Goal: Task Accomplishment & Management: Manage account settings

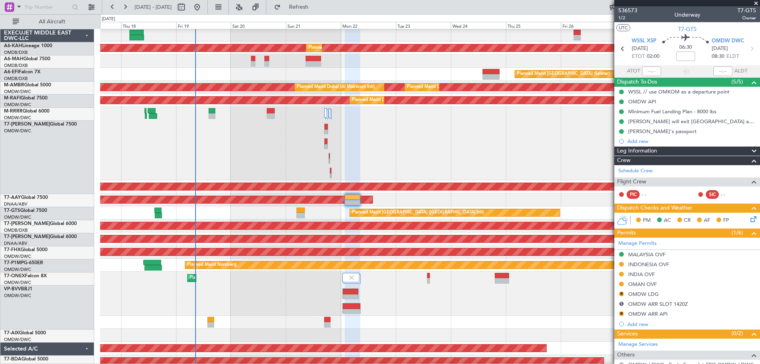
scroll to position [111, 0]
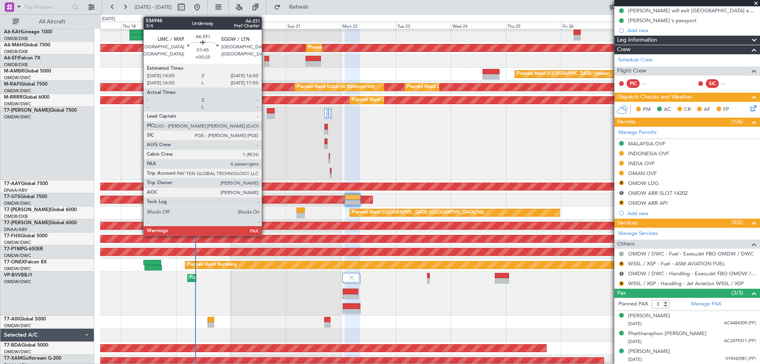
click at [265, 64] on div at bounding box center [266, 64] width 5 height 6
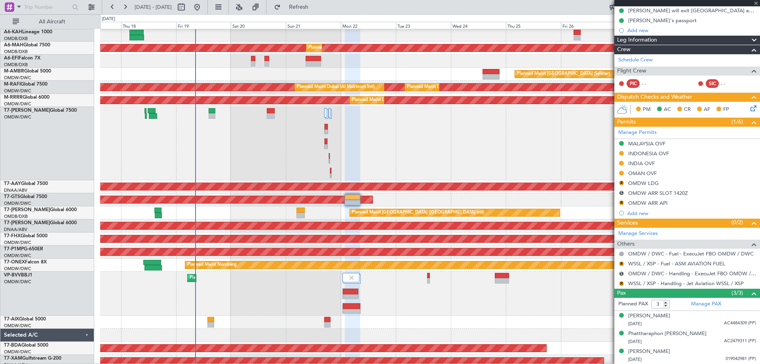
type input "+00:25"
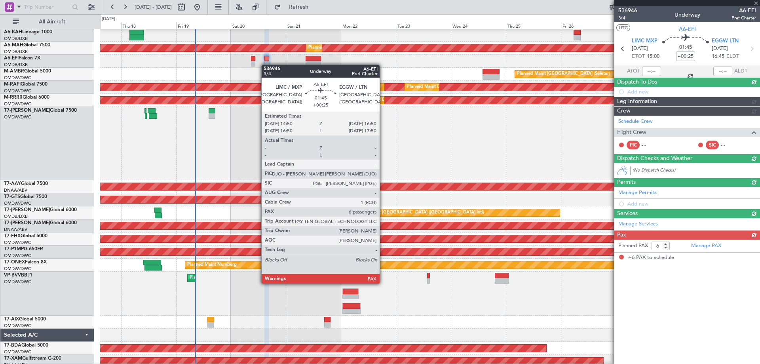
scroll to position [0, 0]
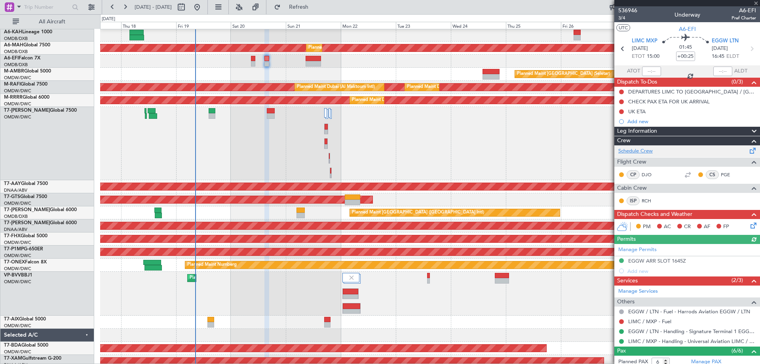
click at [650, 149] on link "Schedule Crew" at bounding box center [635, 151] width 34 height 8
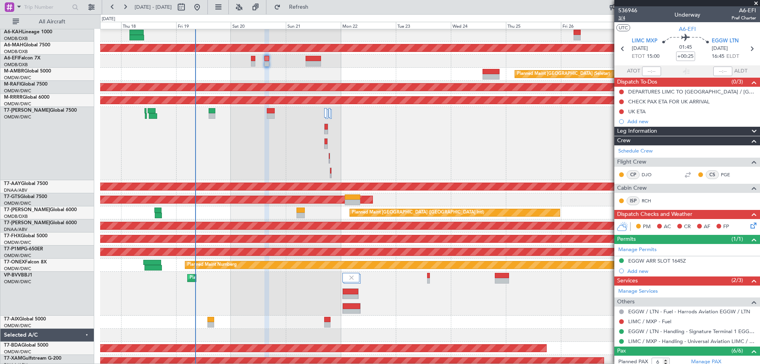
click at [623, 19] on span "3/4" at bounding box center [627, 18] width 19 height 7
click at [638, 147] on link "Schedule Crew" at bounding box center [635, 151] width 34 height 8
click at [623, 17] on span "3/4" at bounding box center [627, 18] width 19 height 7
click at [619, 21] on span "3/4" at bounding box center [627, 18] width 19 height 7
click at [648, 148] on link "Schedule Crew" at bounding box center [635, 151] width 34 height 8
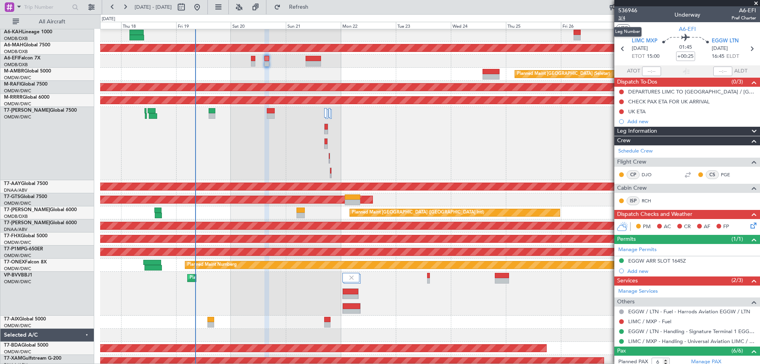
click at [623, 20] on span "3/4" at bounding box center [627, 18] width 19 height 7
click at [293, 9] on fb-refresh-button "Refresh" at bounding box center [293, 7] width 55 height 14
click at [312, 8] on span "Refresh" at bounding box center [298, 7] width 33 height 6
click at [756, 4] on span at bounding box center [756, 3] width 8 height 7
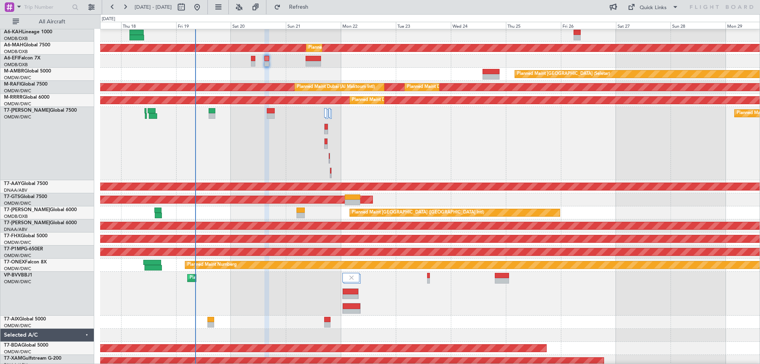
type input "0"
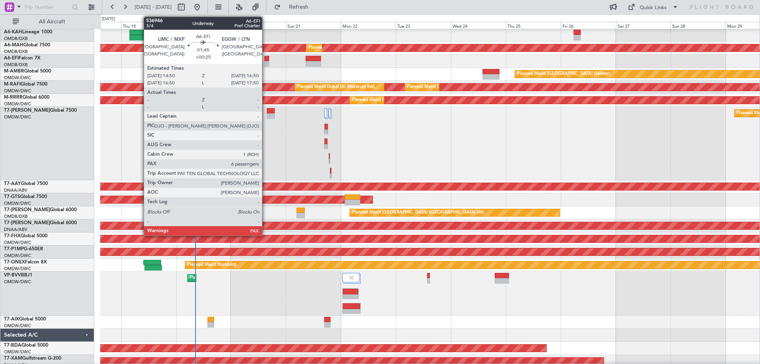
click at [266, 58] on div at bounding box center [266, 59] width 5 height 6
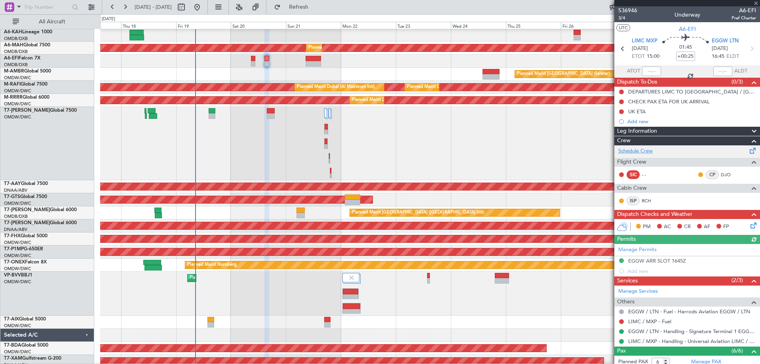
click at [646, 151] on link "Schedule Crew" at bounding box center [635, 151] width 34 height 8
click at [620, 20] on span "3/4" at bounding box center [627, 18] width 19 height 7
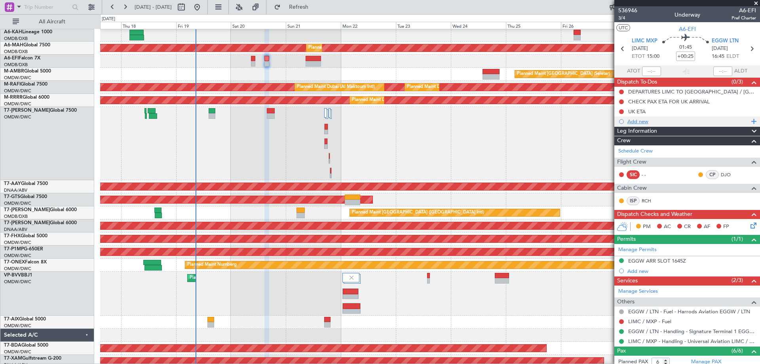
click at [648, 121] on div "Add new" at bounding box center [688, 121] width 122 height 7
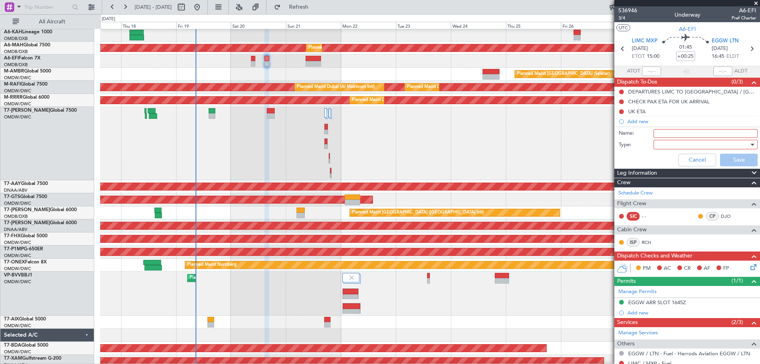
drag, startPoint x: 659, startPoint y: 131, endPoint x: 663, endPoint y: 136, distance: 6.0
click at [660, 131] on input "Name:" at bounding box center [706, 133] width 104 height 9
type input "[PERSON_NAME] will chnage with [PERSON_NAME] in LIMC"
click at [678, 146] on div at bounding box center [703, 145] width 92 height 12
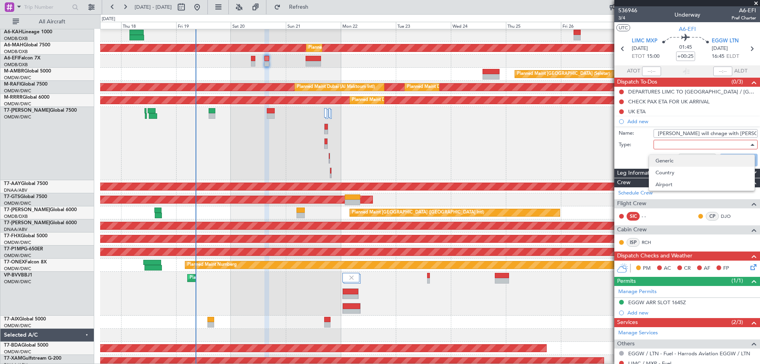
click at [666, 162] on span "Generic" at bounding box center [702, 161] width 93 height 12
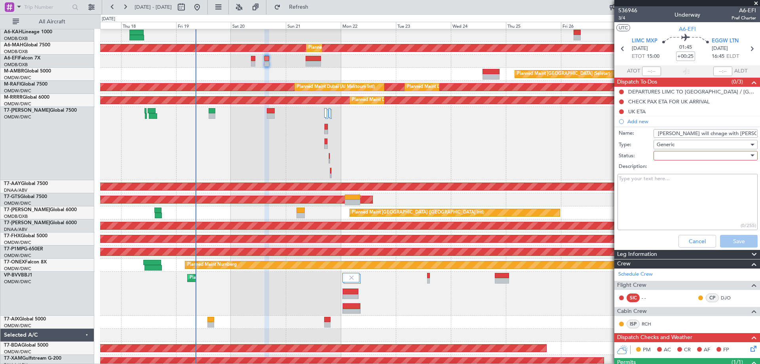
click at [671, 159] on div at bounding box center [703, 156] width 92 height 12
click at [667, 167] on span "Not Started" at bounding box center [702, 171] width 93 height 12
click at [723, 238] on button "Save" at bounding box center [739, 241] width 38 height 13
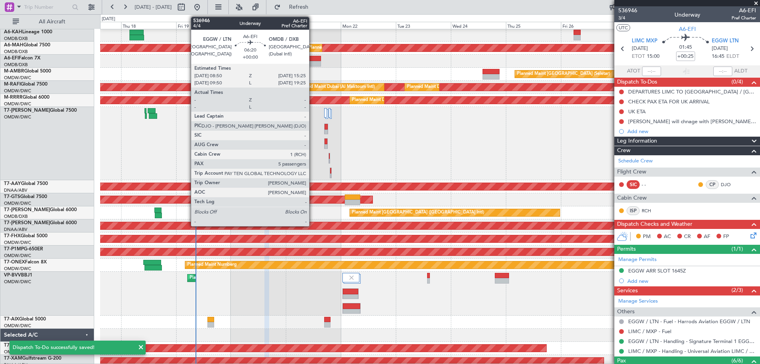
click at [313, 60] on div at bounding box center [313, 59] width 15 height 6
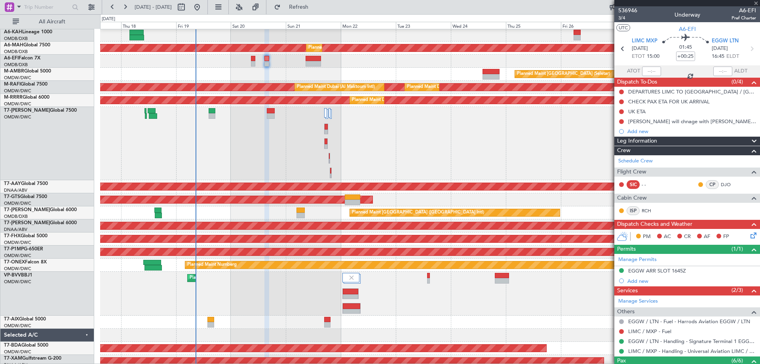
type input "5"
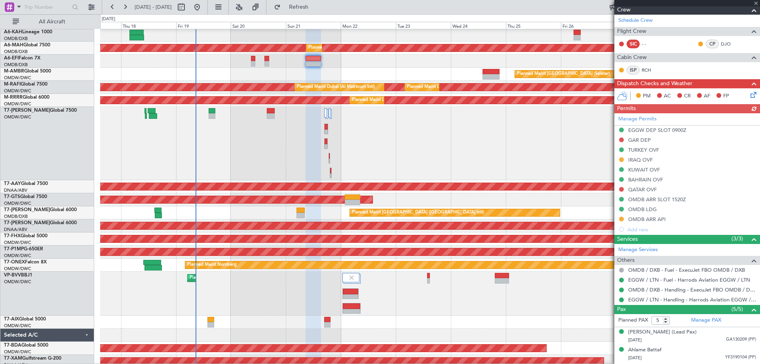
scroll to position [104, 0]
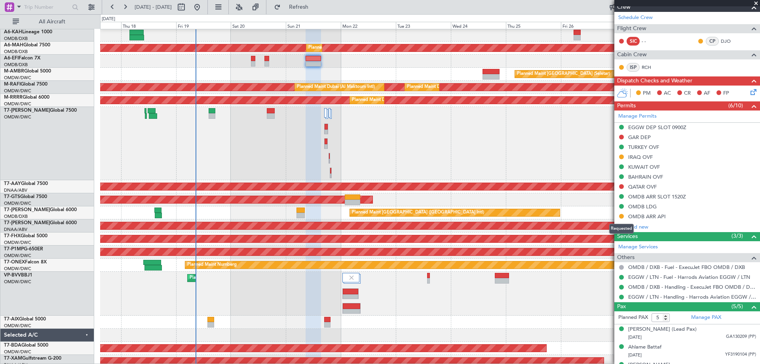
click at [622, 215] on button at bounding box center [621, 216] width 5 height 5
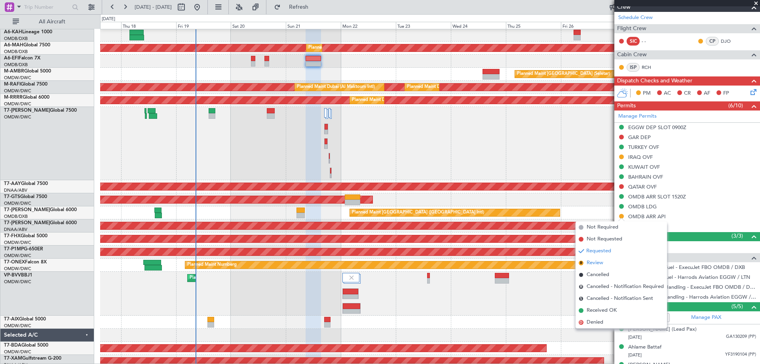
click at [603, 262] on li "R Review" at bounding box center [621, 263] width 91 height 12
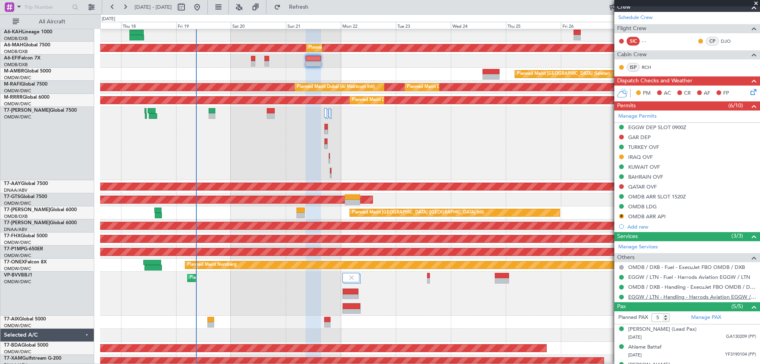
click at [650, 296] on link "EGGW / LTN - Handling - Harrods Aviation EGGW / LTN" at bounding box center [692, 296] width 128 height 7
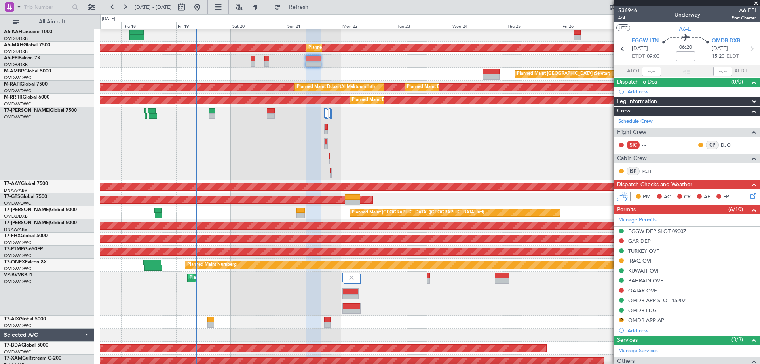
click at [624, 17] on span "4/4" at bounding box center [627, 18] width 19 height 7
click at [622, 289] on button at bounding box center [621, 290] width 5 height 5
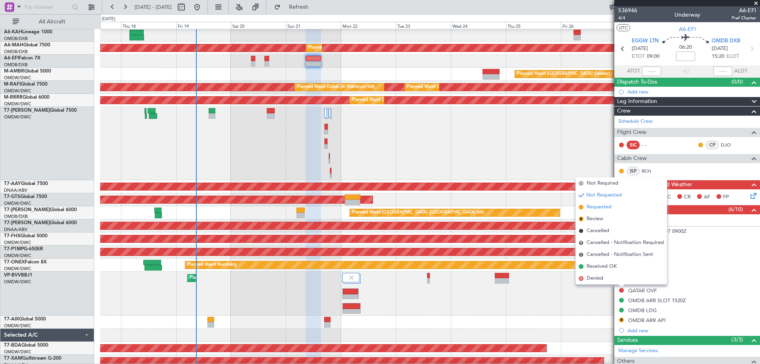
click at [603, 211] on li "Requested" at bounding box center [621, 207] width 91 height 12
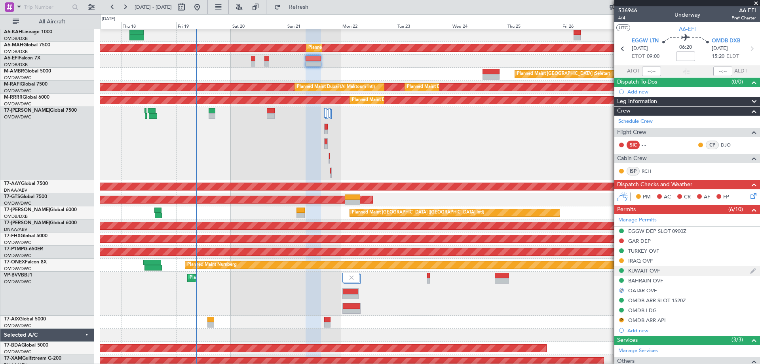
scroll to position [40, 0]
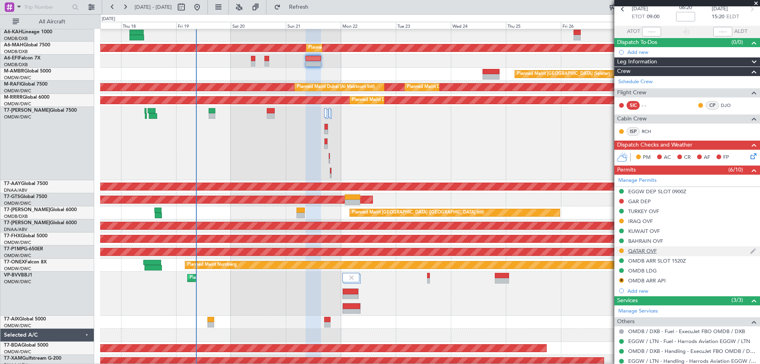
click at [653, 251] on div "QATAR OVF" at bounding box center [642, 250] width 29 height 7
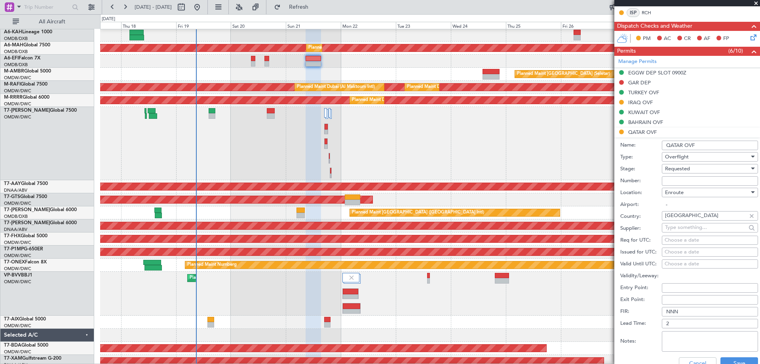
scroll to position [277, 0]
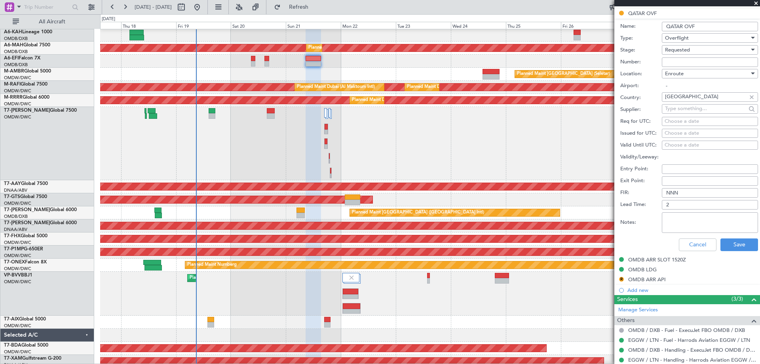
click at [692, 222] on textarea "Notes:" at bounding box center [710, 222] width 96 height 21
paste textarea "1758271688871"
type textarea "1758271688871"
click at [730, 246] on button "Save" at bounding box center [739, 244] width 38 height 13
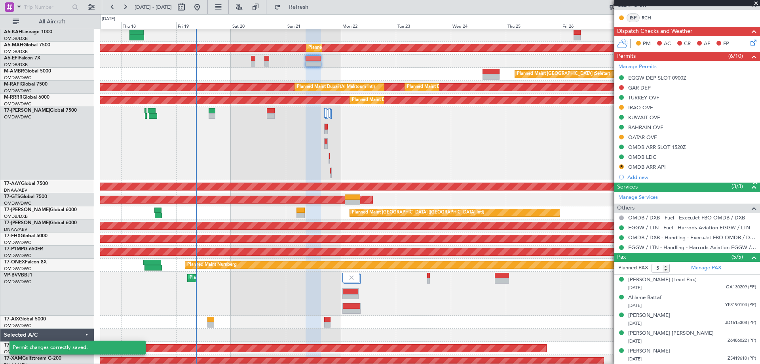
scroll to position [153, 0]
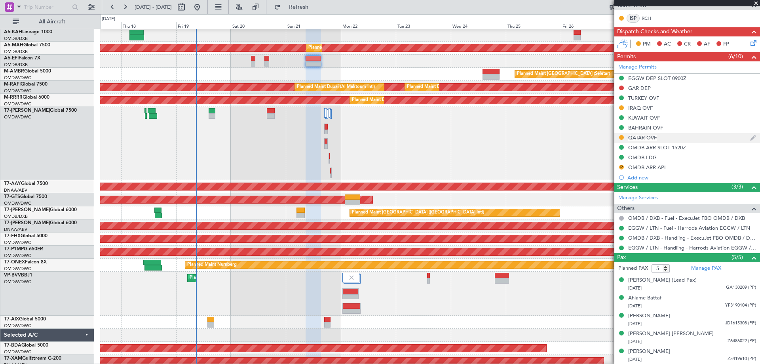
click at [652, 134] on div "QATAR OVF" at bounding box center [642, 137] width 29 height 7
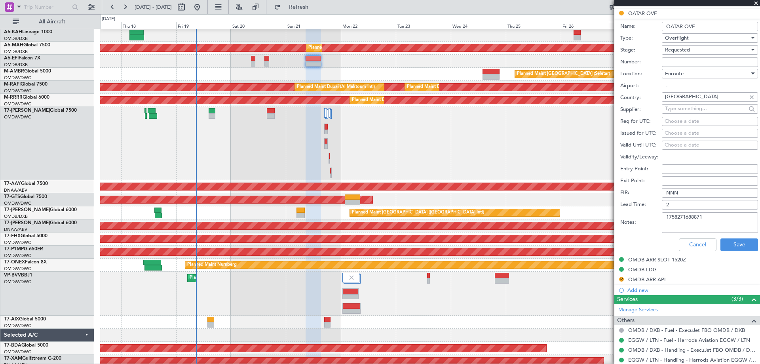
click at [668, 61] on input "Number:" at bounding box center [710, 62] width 96 height 10
paste input "FN1227"
type input "FN1227"
click at [737, 241] on button "Save" at bounding box center [739, 244] width 38 height 13
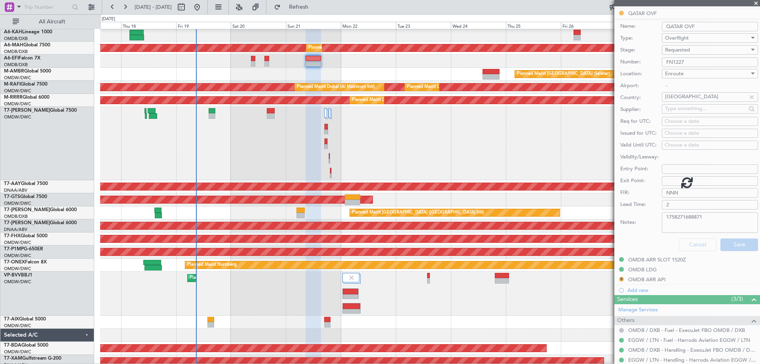
scroll to position [153, 0]
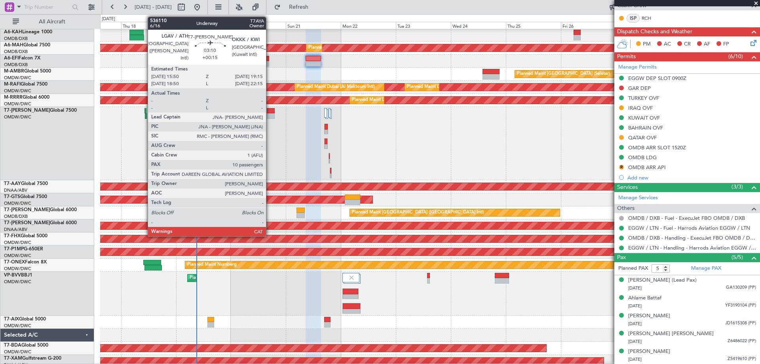
click at [270, 115] on div at bounding box center [271, 116] width 8 height 6
click at [272, 110] on div at bounding box center [271, 111] width 8 height 6
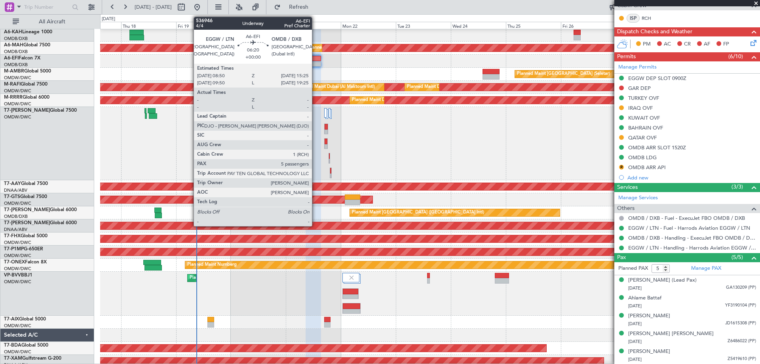
click at [315, 57] on div at bounding box center [313, 59] width 15 height 6
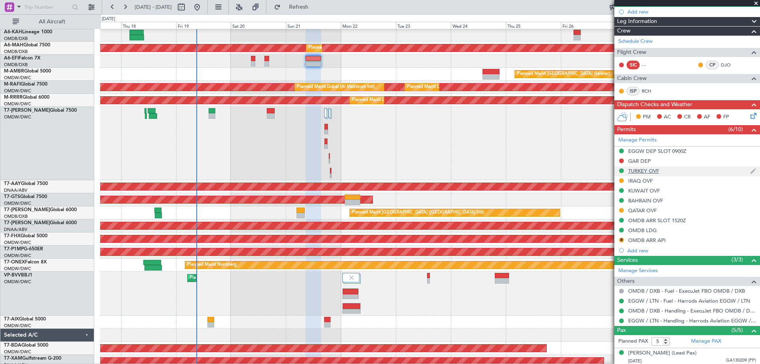
scroll to position [0, 0]
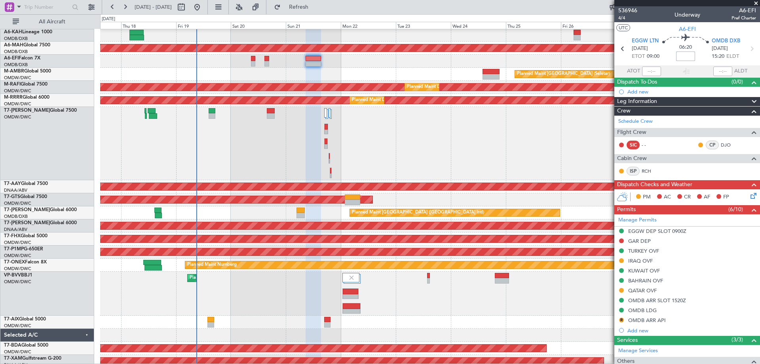
click at [683, 55] on input at bounding box center [685, 56] width 19 height 10
click at [650, 291] on div "QATAR OVF" at bounding box center [642, 290] width 29 height 7
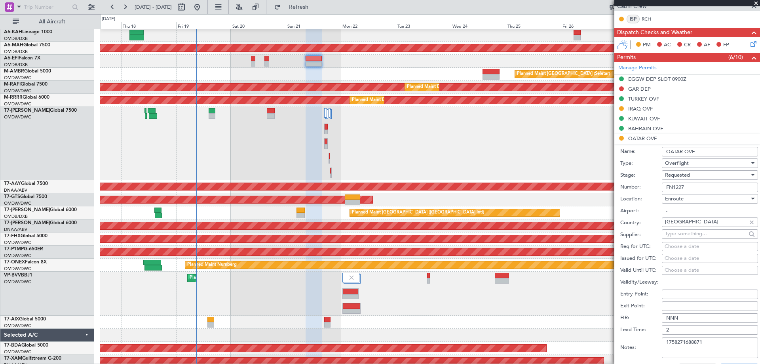
scroll to position [158, 0]
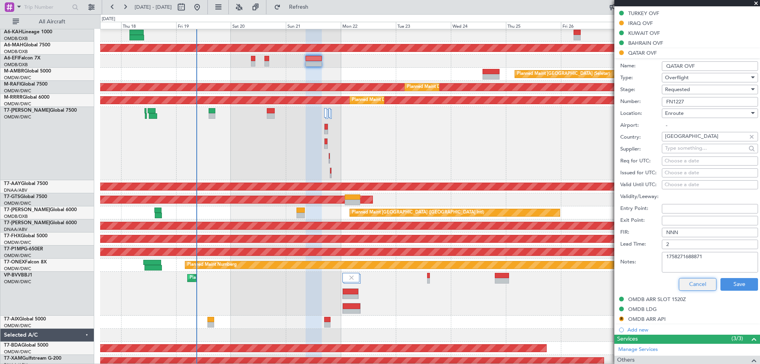
click at [691, 279] on button "Cancel" at bounding box center [698, 284] width 38 height 13
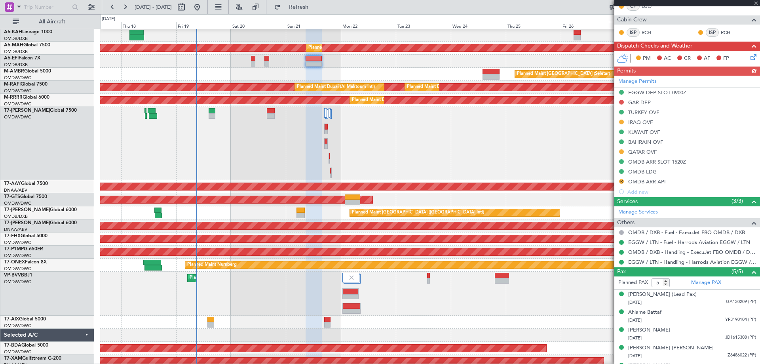
scroll to position [167, 0]
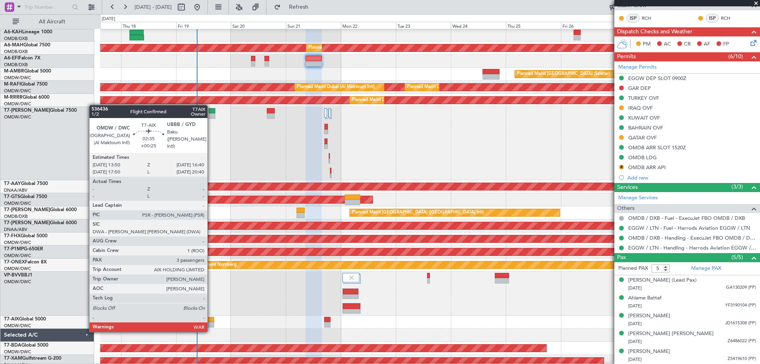
click at [211, 323] on div at bounding box center [210, 325] width 7 height 6
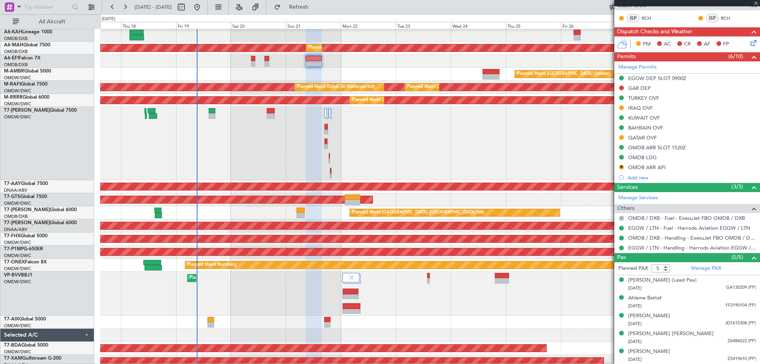
type input "+00:25"
type input "3"
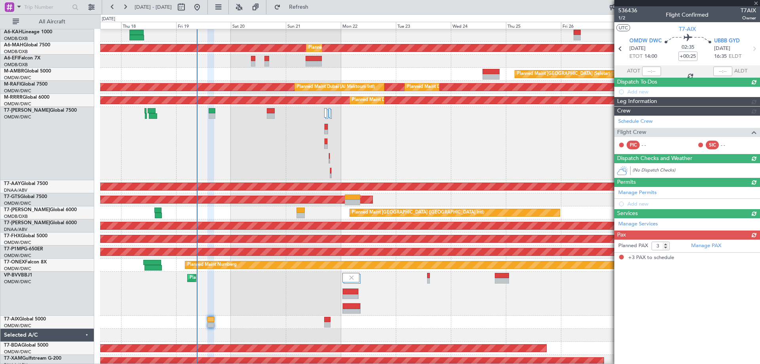
scroll to position [0, 0]
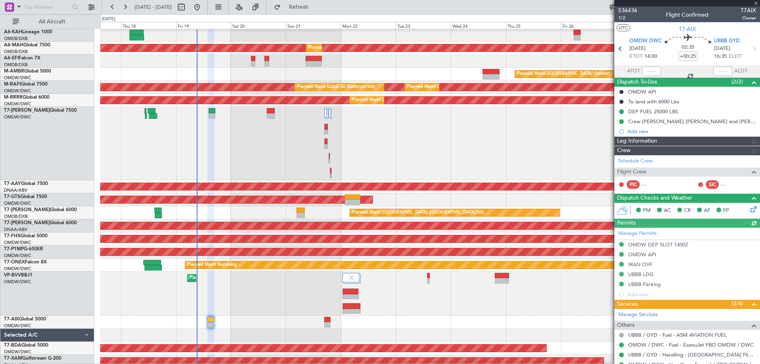
type input "[PERSON_NAME] ([PERSON_NAME])"
type input "7216"
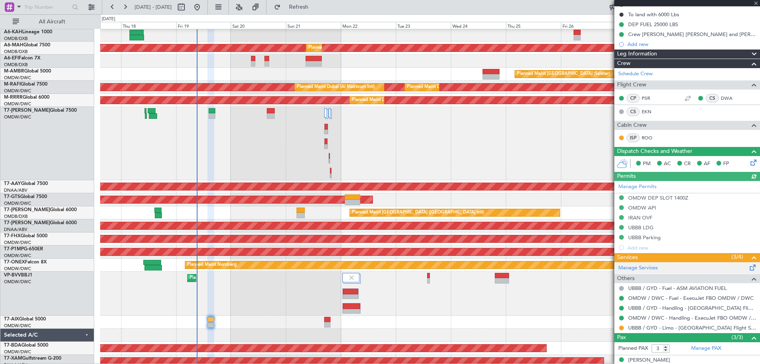
scroll to position [131, 0]
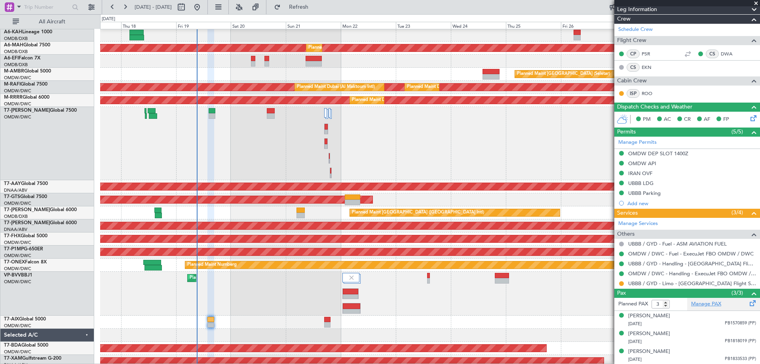
click at [697, 305] on link "Manage PAX" at bounding box center [706, 304] width 30 height 8
click at [315, 8] on span "Refreshing..." at bounding box center [298, 7] width 33 height 6
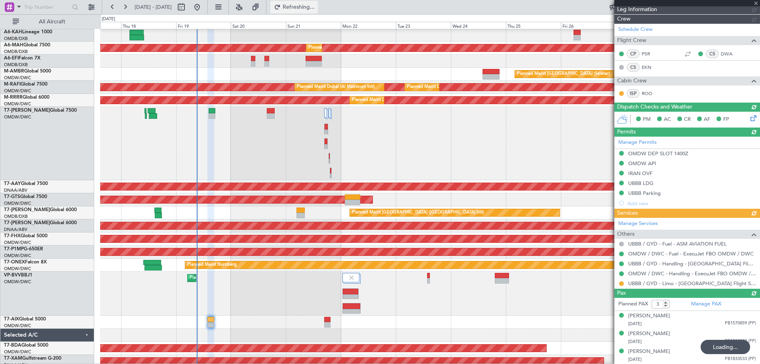
type input "6"
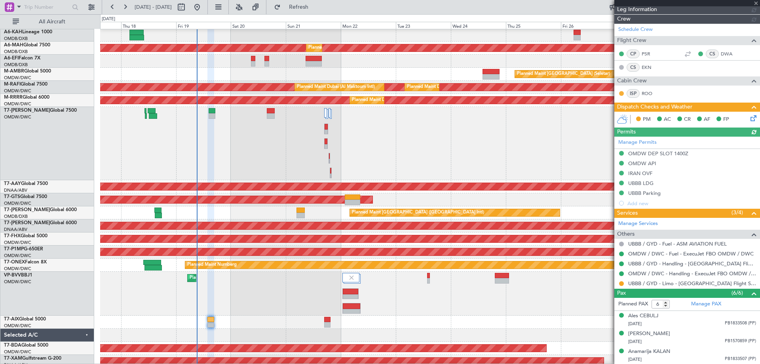
type input "[PERSON_NAME] ([PERSON_NAME])"
type input "7216"
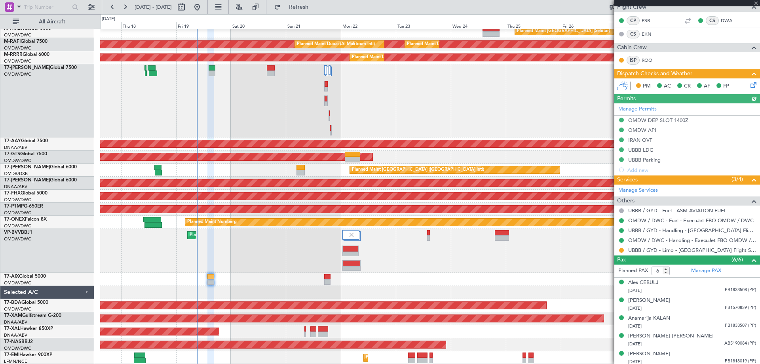
scroll to position [185, 0]
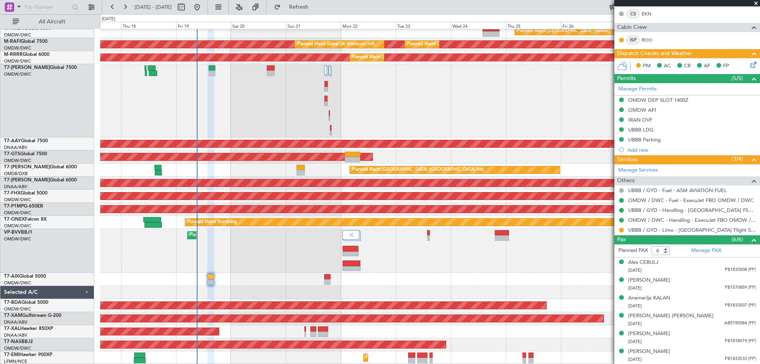
click at [445, 106] on div "Planned Maint Dubai (Al Maktoum Intl)" at bounding box center [429, 100] width 659 height 73
click at [659, 220] on link "OMDW / DWC - Handling - ExecuJet FBO OMDW / DWC" at bounding box center [692, 220] width 128 height 7
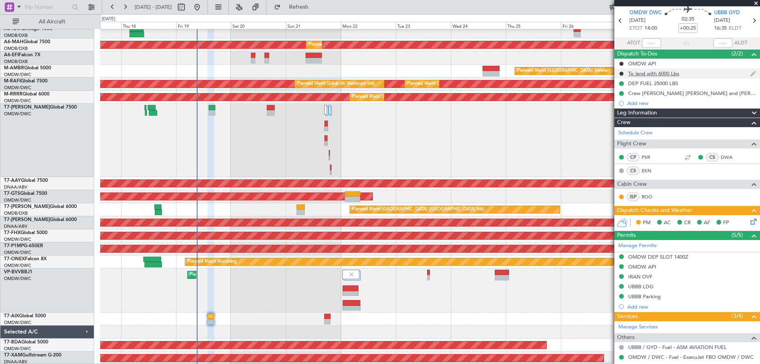
scroll to position [0, 0]
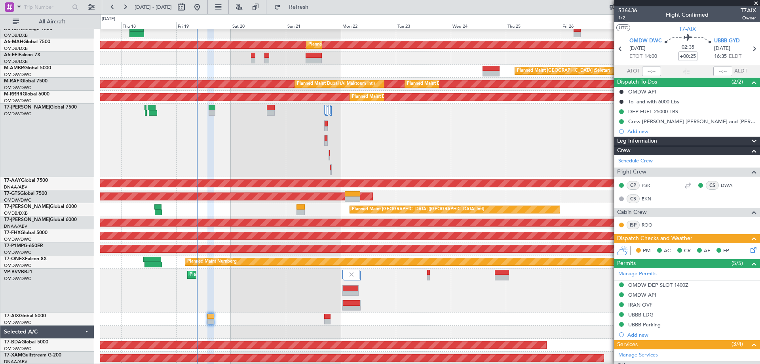
click at [624, 18] on span "1/2" at bounding box center [627, 18] width 19 height 7
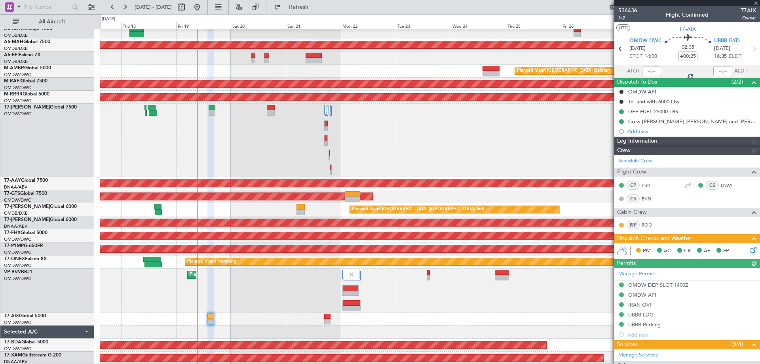
type input "[PERSON_NAME] ([PERSON_NAME])"
type input "7216"
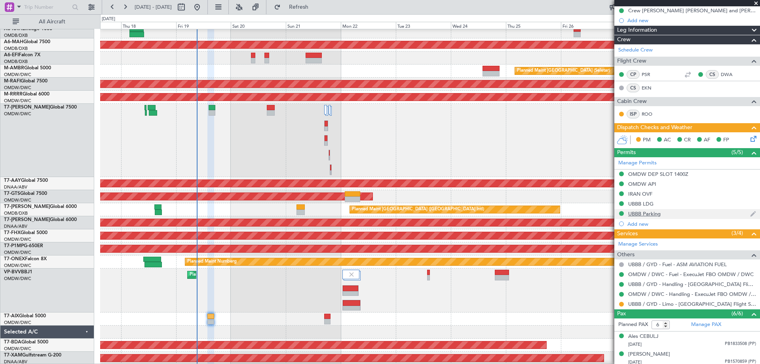
scroll to position [119, 0]
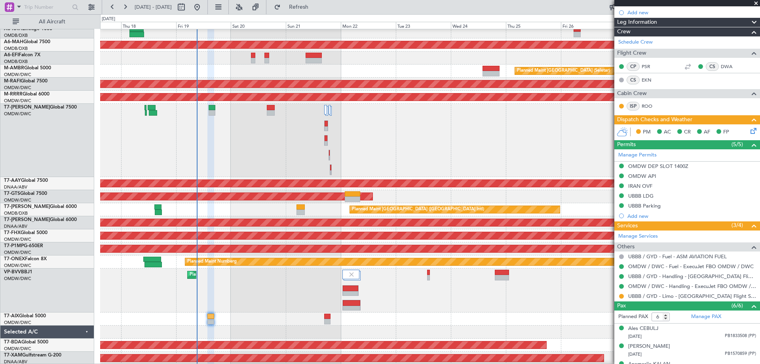
drag, startPoint x: 743, startPoint y: 133, endPoint x: 748, endPoint y: 131, distance: 5.5
click at [746, 133] on div "PM AC CR AF FP" at bounding box center [687, 132] width 146 height 16
click at [749, 131] on icon at bounding box center [752, 129] width 6 height 6
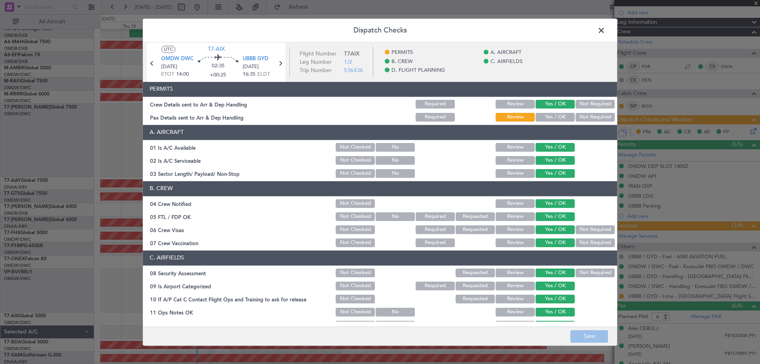
drag, startPoint x: 544, startPoint y: 108, endPoint x: 546, endPoint y: 114, distance: 6.6
click at [545, 110] on section "PERMITS Crew Details sent to Arr & Dep Handling Required Review Yes / OK Not Re…" at bounding box center [380, 102] width 474 height 41
click at [546, 115] on button "Yes / OK" at bounding box center [555, 117] width 39 height 9
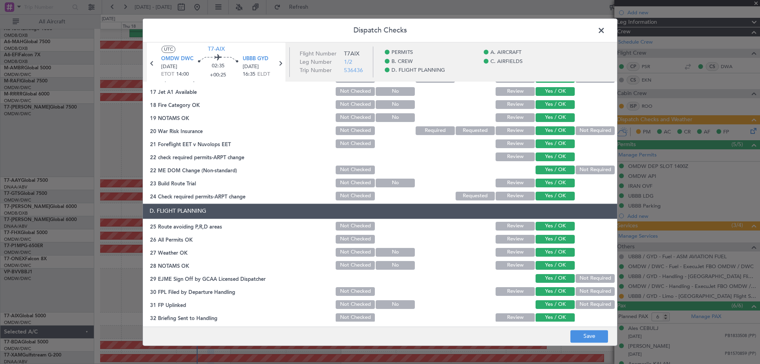
scroll to position [342, 0]
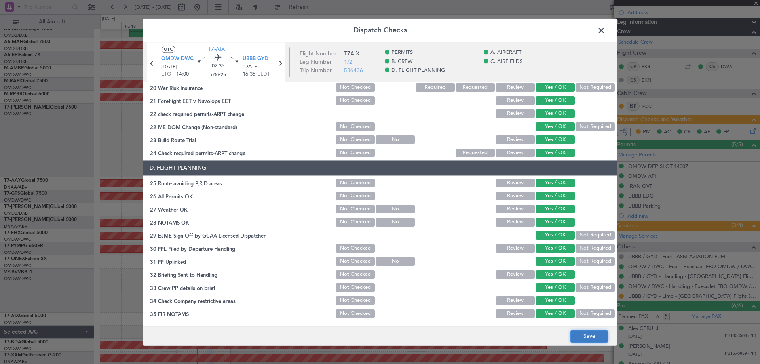
click at [589, 340] on button "Save" at bounding box center [589, 336] width 38 height 13
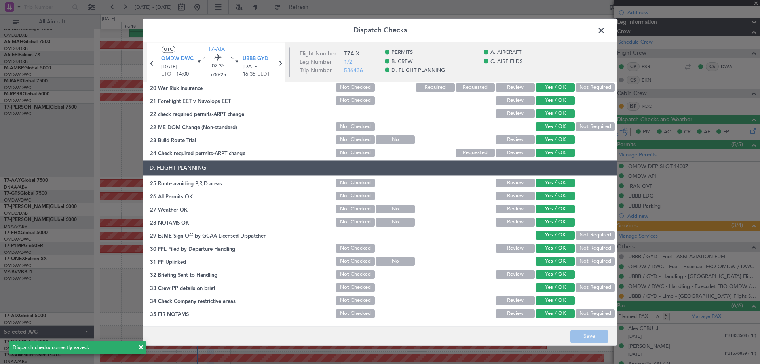
click at [605, 32] on span at bounding box center [605, 33] width 0 height 16
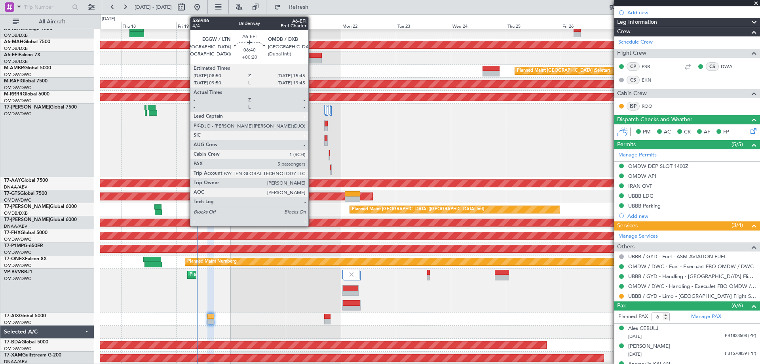
click at [312, 59] on div at bounding box center [314, 61] width 16 height 6
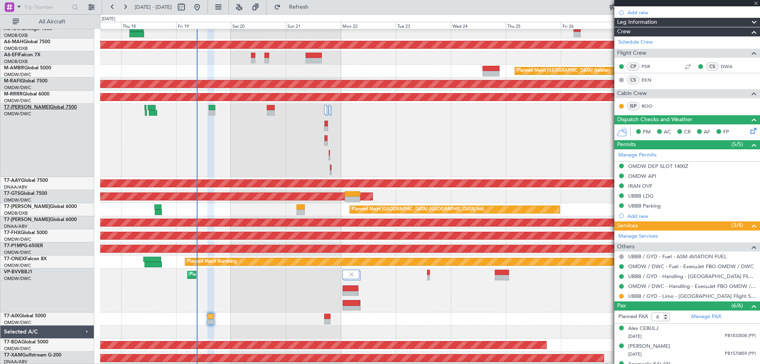
type input "+00:20"
type input "5"
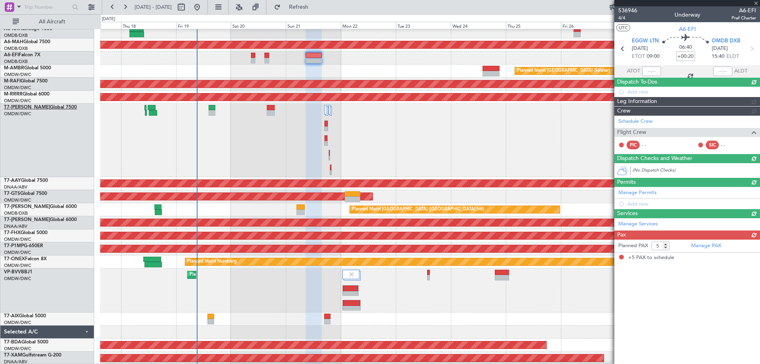
scroll to position [0, 0]
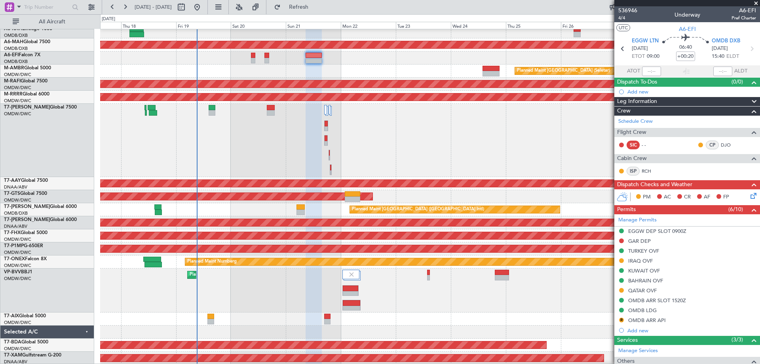
drag, startPoint x: 651, startPoint y: 289, endPoint x: 661, endPoint y: 291, distance: 10.8
click at [651, 289] on div "QATAR OVF" at bounding box center [642, 290] width 29 height 7
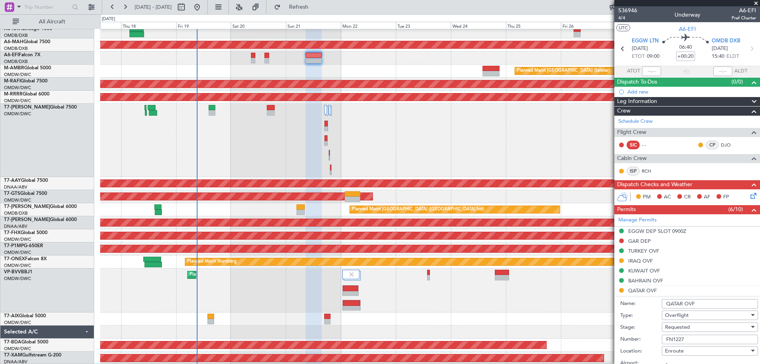
scroll to position [119, 0]
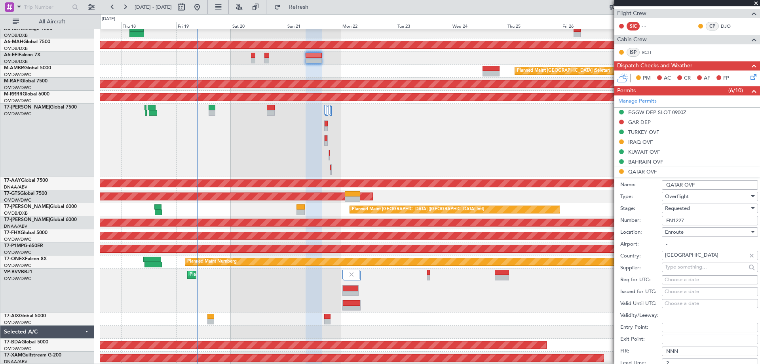
drag, startPoint x: 697, startPoint y: 219, endPoint x: 611, endPoint y: 219, distance: 86.3
click at [611, 220] on fb-app "[DATE] - [DATE] Refresh Quick Links All Aircraft Planned Maint [GEOGRAPHIC_DATA…" at bounding box center [380, 185] width 760 height 358
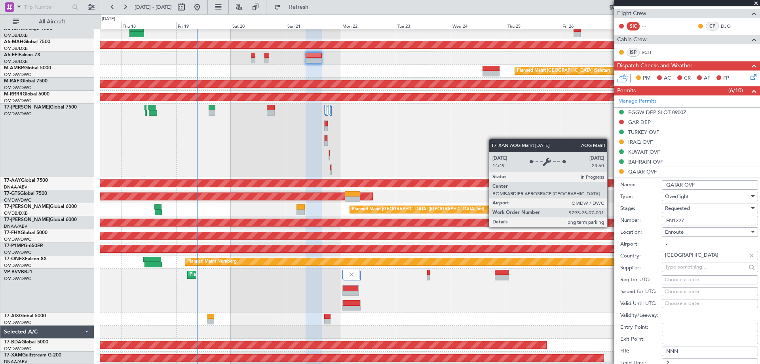
paste input "1758271688871"
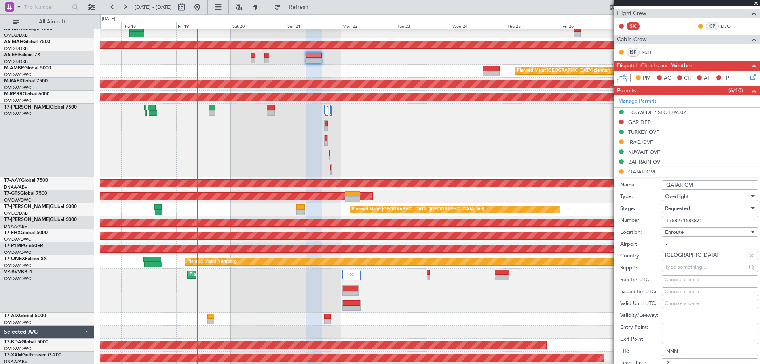
type input "1758271688871"
click at [686, 211] on span "Requested" at bounding box center [677, 208] width 25 height 7
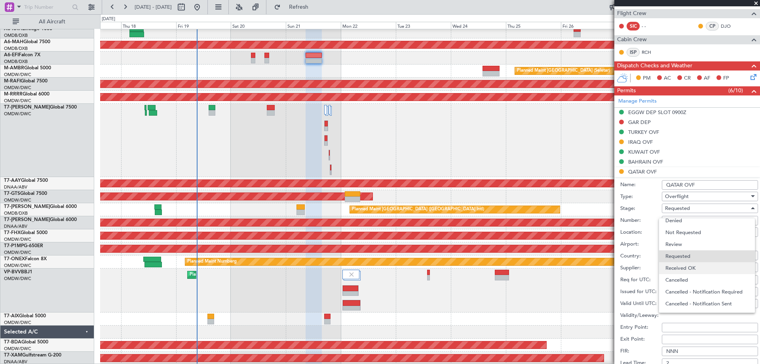
click at [692, 270] on span "Received OK" at bounding box center [706, 268] width 83 height 12
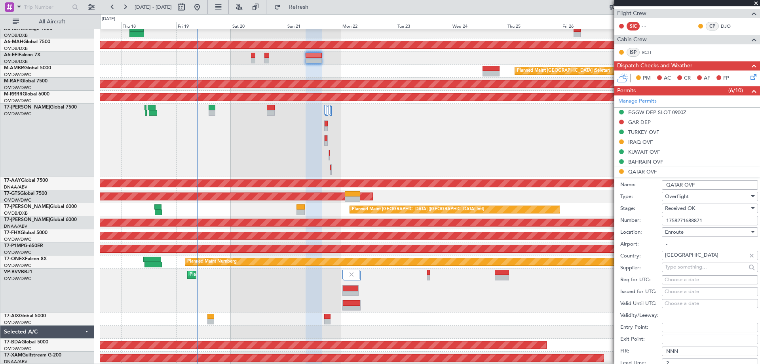
scroll to position [317, 0]
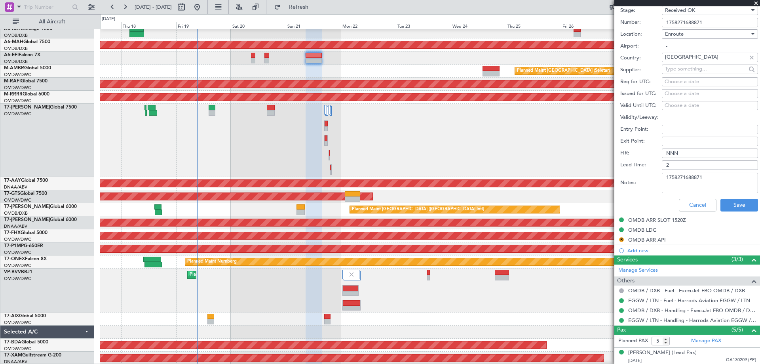
drag, startPoint x: 713, startPoint y: 181, endPoint x: 568, endPoint y: 186, distance: 145.0
click at [569, 186] on fb-app "[DATE] - [DATE] Refresh Quick Links All Aircraft Planned Maint [GEOGRAPHIC_DATA…" at bounding box center [380, 185] width 760 height 358
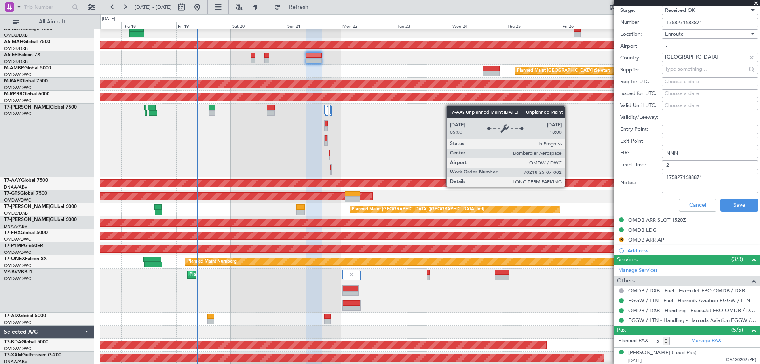
paste textarea "FN1227"
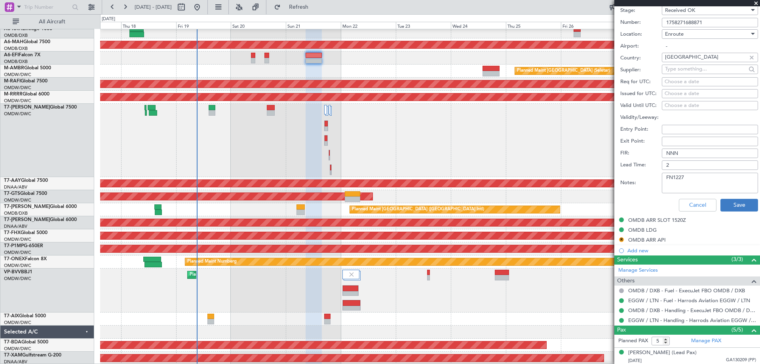
type textarea "FN1227"
click at [727, 203] on button "Save" at bounding box center [739, 205] width 38 height 13
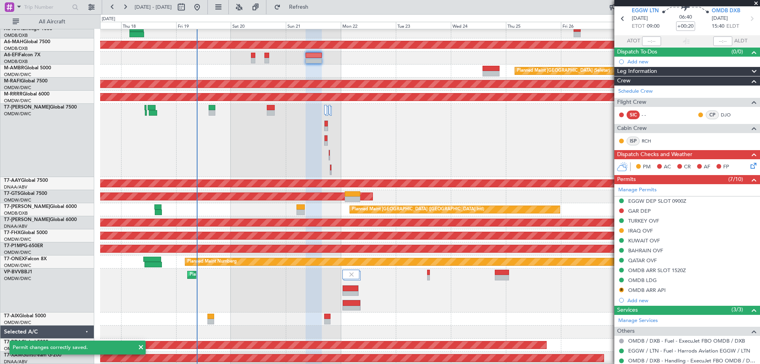
scroll to position [0, 0]
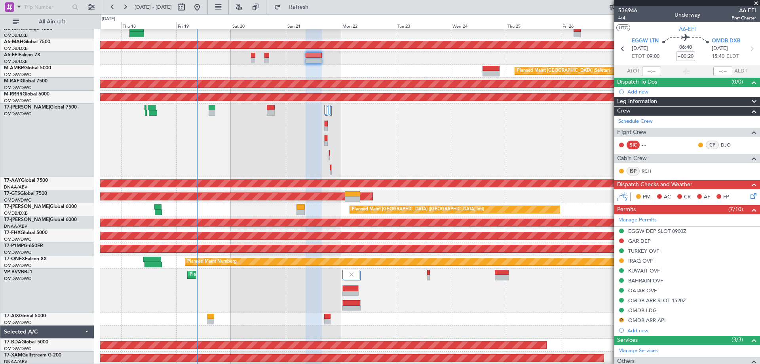
click at [678, 300] on div "OMDB ARR SLOT 1520Z" at bounding box center [657, 300] width 58 height 7
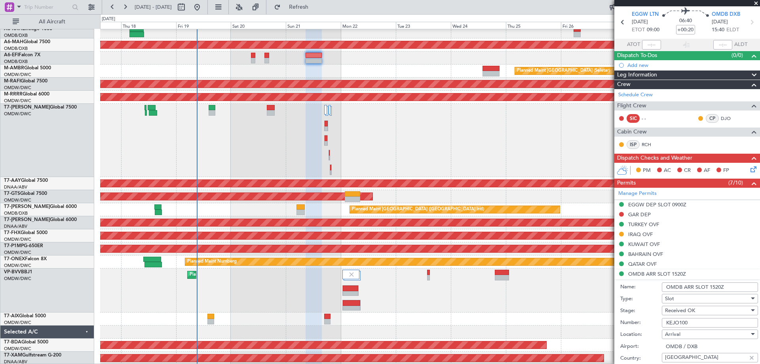
scroll to position [40, 0]
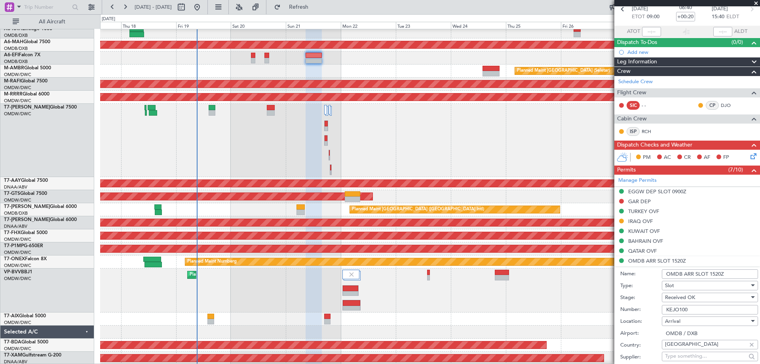
drag, startPoint x: 726, startPoint y: 275, endPoint x: 710, endPoint y: 277, distance: 16.7
click at [710, 277] on input "OMDB ARR SLOT 1520Z" at bounding box center [710, 274] width 96 height 10
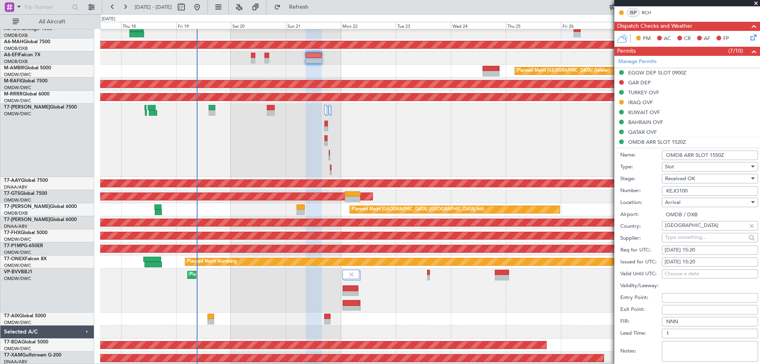
scroll to position [277, 0]
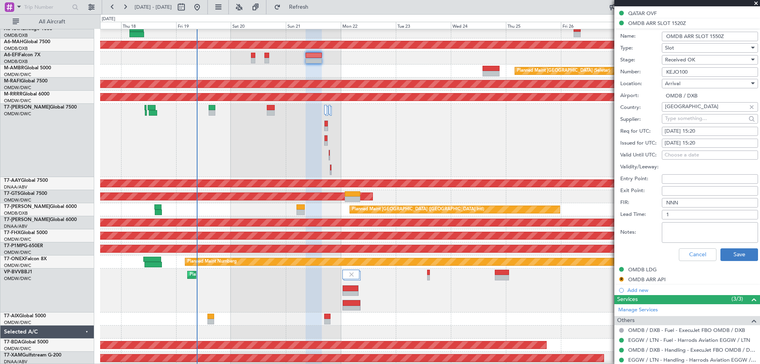
type input "OMDB ARR SLOT 1550Z"
drag, startPoint x: 728, startPoint y: 253, endPoint x: 577, endPoint y: 226, distance: 153.7
click at [730, 254] on button "Save" at bounding box center [739, 254] width 38 height 13
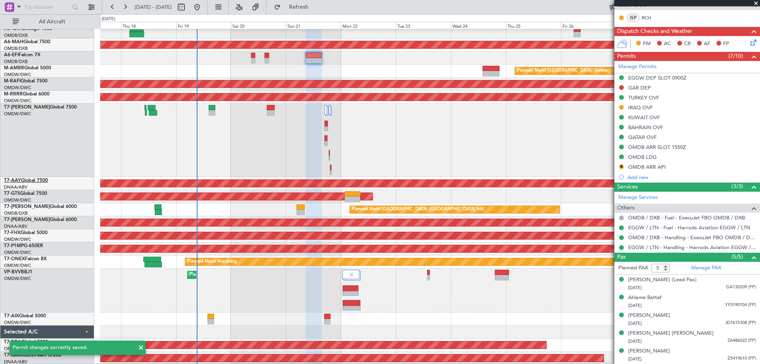
scroll to position [153, 0]
